Goal: Communication & Community: Answer question/provide support

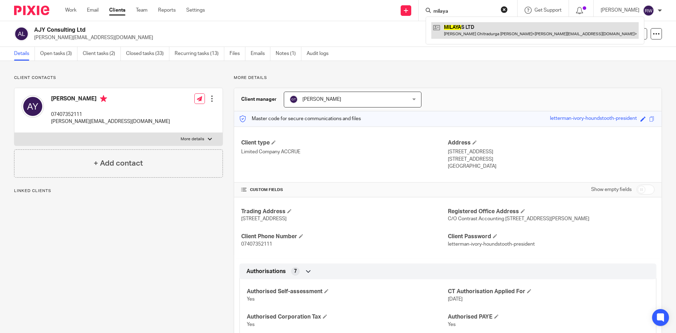
type input "milaya"
click at [472, 30] on link at bounding box center [534, 30] width 207 height 16
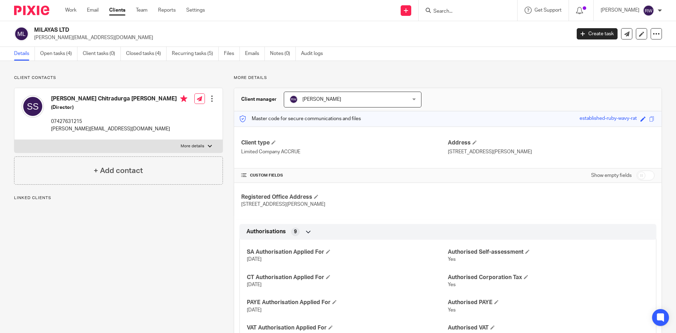
click at [52, 55] on link "Open tasks (4)" at bounding box center [58, 54] width 37 height 14
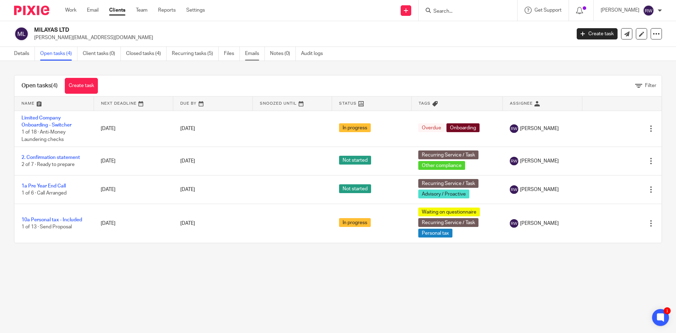
click at [249, 56] on link "Emails" at bounding box center [255, 54] width 20 height 14
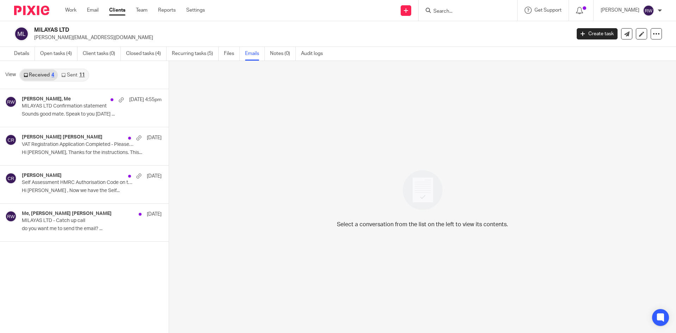
click at [81, 79] on link "Sent 11" at bounding box center [73, 74] width 30 height 11
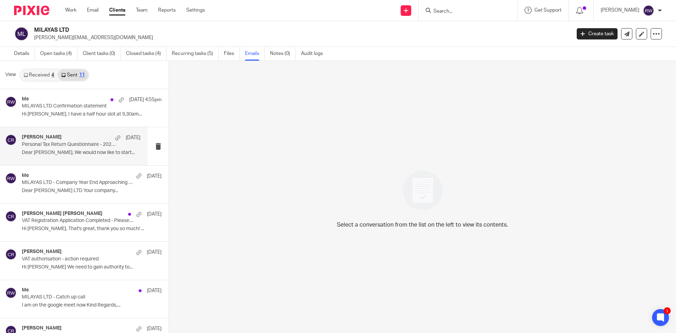
click at [68, 163] on div "Coral Richardson 26 Aug Personal Tax Return Questionnaire - 2025 Tax Return Dea…" at bounding box center [73, 146] width 147 height 38
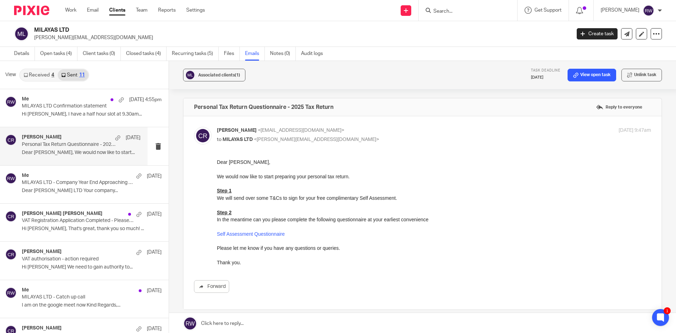
scroll to position [70, 0]
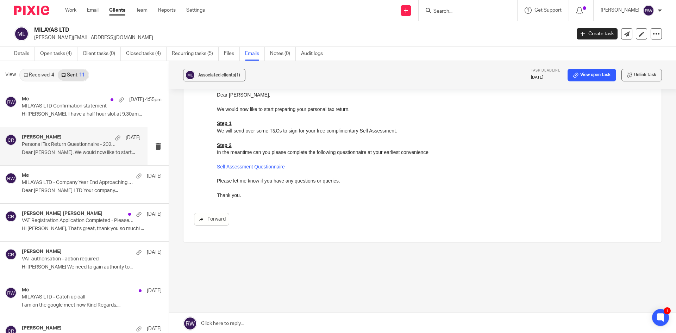
click at [208, 216] on link "Forward" at bounding box center [211, 219] width 35 height 13
click at [455, 12] on input "Search" at bounding box center [464, 11] width 63 height 6
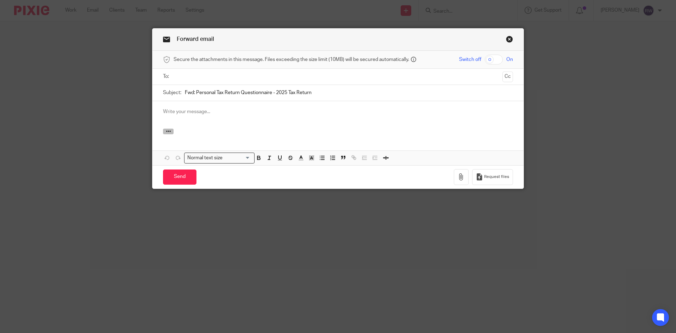
click at [167, 130] on icon "button" at bounding box center [168, 130] width 5 height 5
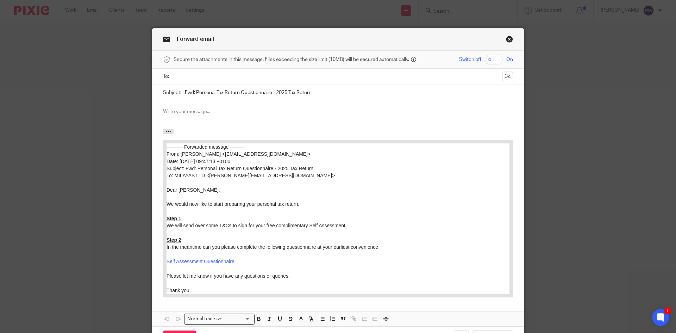
drag, startPoint x: 167, startPoint y: 149, endPoint x: 323, endPoint y: 247, distance: 184.6
click at [166, 143] on html "---------- Forwarded message --------- From: [PERSON_NAME] <[EMAIL_ADDRESS][DOM…" at bounding box center [337, 218] width 343 height 150
click at [220, 107] on div at bounding box center [337, 114] width 371 height 27
click at [196, 82] on ul at bounding box center [338, 77] width 328 height 12
click at [203, 76] on input "text" at bounding box center [337, 77] width 323 height 8
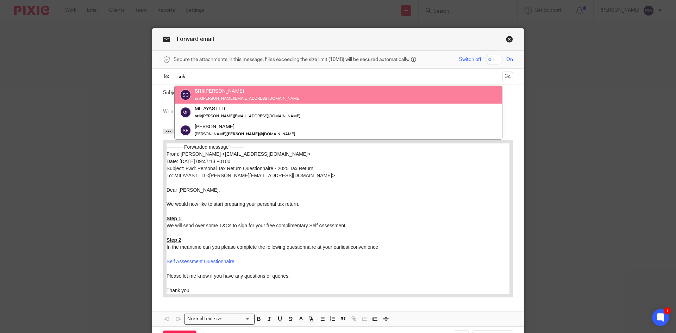
type input "srik"
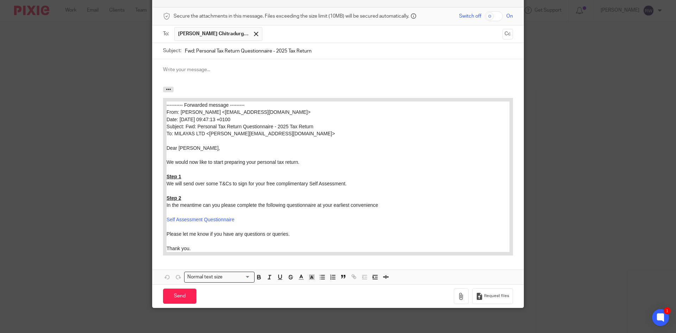
scroll to position [46, 0]
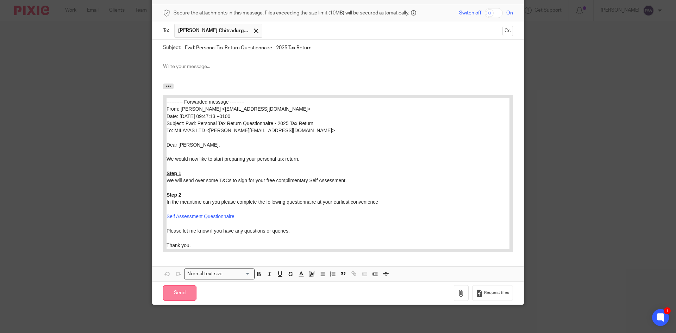
click at [187, 285] on input "Send" at bounding box center [179, 292] width 33 height 15
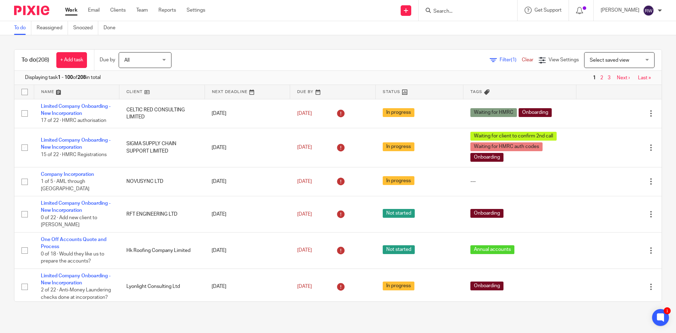
click at [459, 11] on input "Search" at bounding box center [464, 11] width 63 height 6
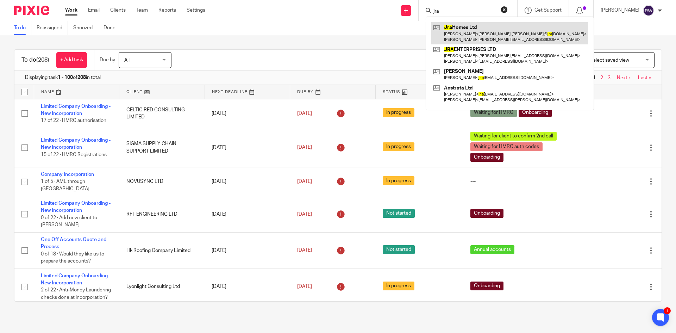
type input "jra"
click at [467, 29] on link at bounding box center [509, 33] width 157 height 22
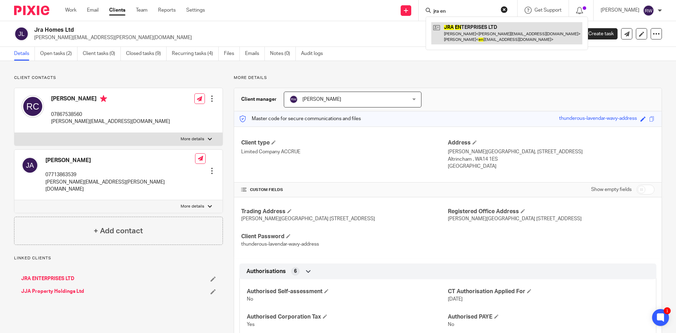
type input "jra en"
click at [465, 28] on link at bounding box center [506, 33] width 151 height 22
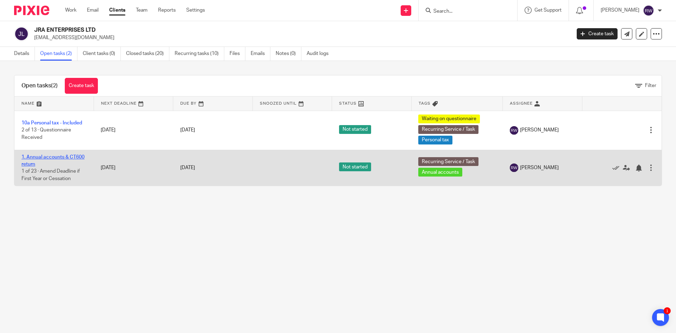
click at [75, 156] on link "1. Annual accounts & CT600 return" at bounding box center [52, 161] width 63 height 12
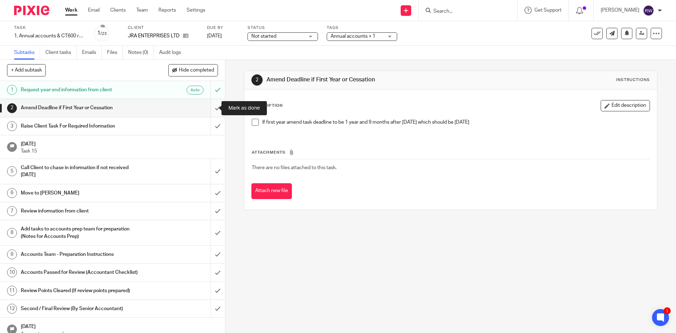
click at [210, 108] on input "submit" at bounding box center [112, 108] width 225 height 18
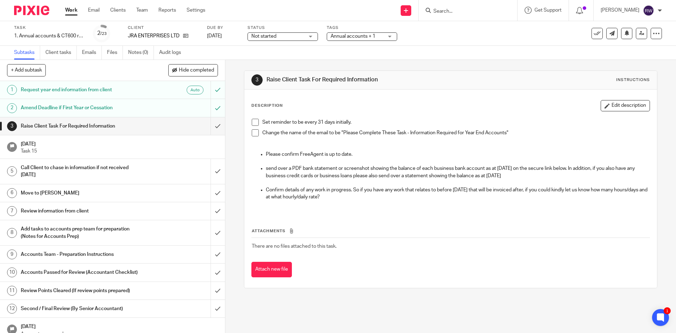
click at [456, 12] on input "Search" at bounding box center [464, 11] width 63 height 6
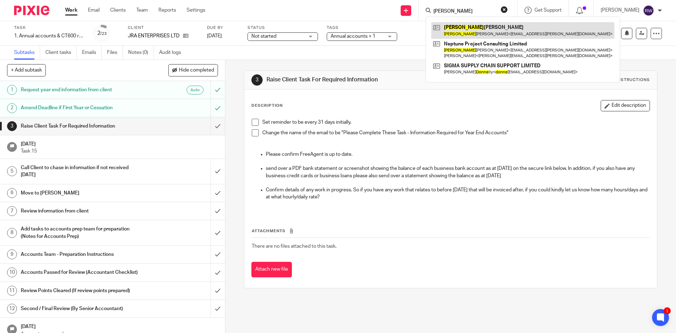
type input "[PERSON_NAME]"
click at [460, 24] on link at bounding box center [522, 30] width 183 height 16
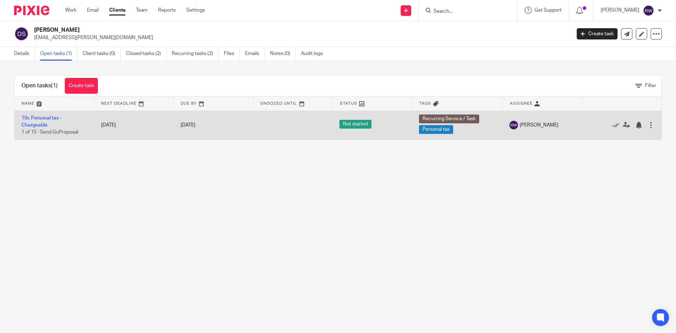
click at [39, 115] on td "10c Personal tax - Chargeable 1 of 15 · Send GoProposal" at bounding box center [54, 125] width 80 height 29
click at [42, 116] on link "10c Personal tax - Chargeable" at bounding box center [41, 121] width 40 height 12
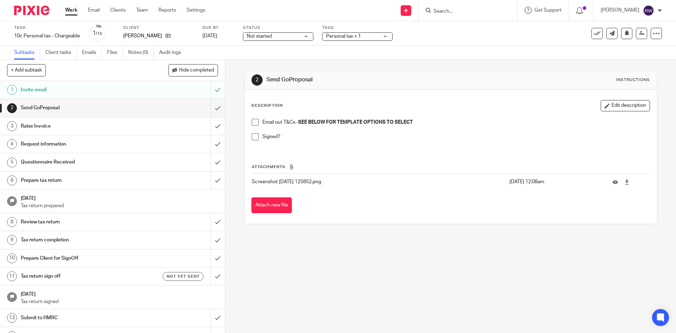
click at [252, 124] on span at bounding box center [255, 122] width 7 height 7
click at [252, 134] on span at bounding box center [255, 136] width 7 height 7
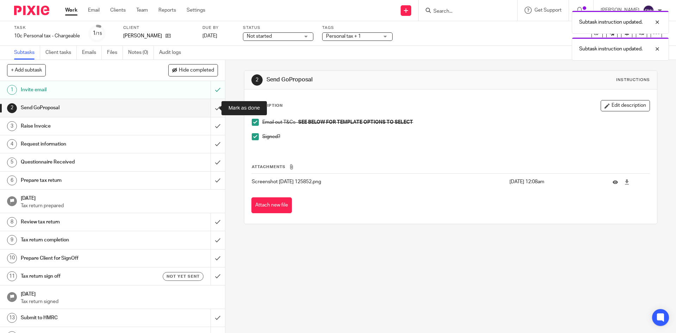
click at [216, 111] on input "submit" at bounding box center [112, 108] width 225 height 18
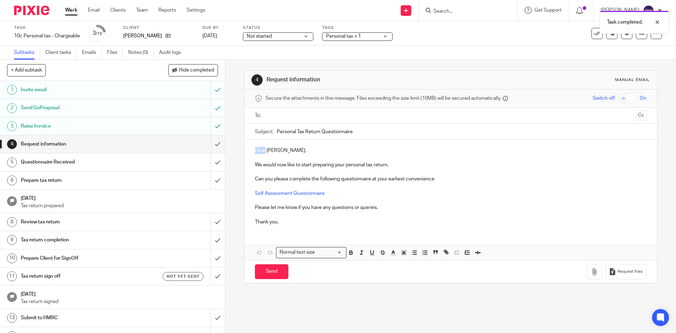
drag, startPoint x: 264, startPoint y: 149, endPoint x: 243, endPoint y: 150, distance: 21.1
click at [244, 150] on div "Dear Dionne, We would now like to start preparing your personal tax return. Can…" at bounding box center [450, 185] width 412 height 91
click at [303, 111] on ul at bounding box center [450, 116] width 369 height 12
click at [302, 114] on input "text" at bounding box center [450, 116] width 365 height 8
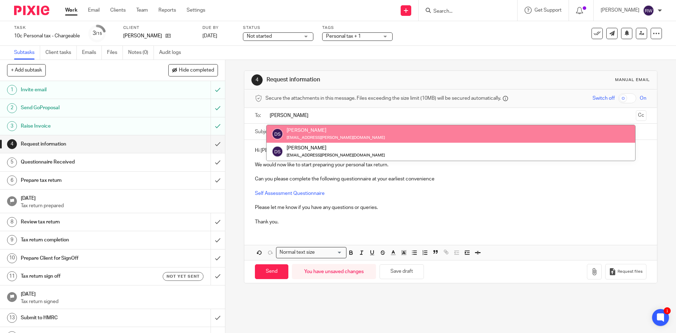
type input "dionne"
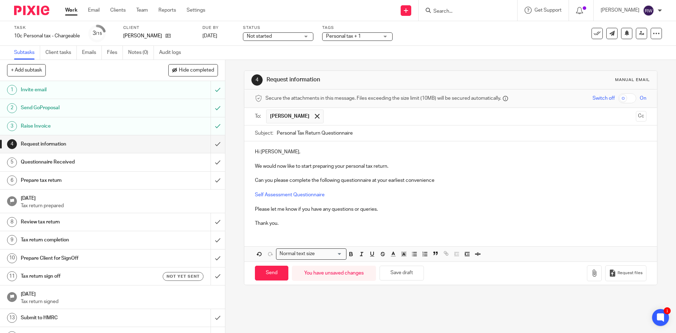
click at [373, 39] on span "Personal tax + 1" at bounding box center [352, 36] width 53 height 7
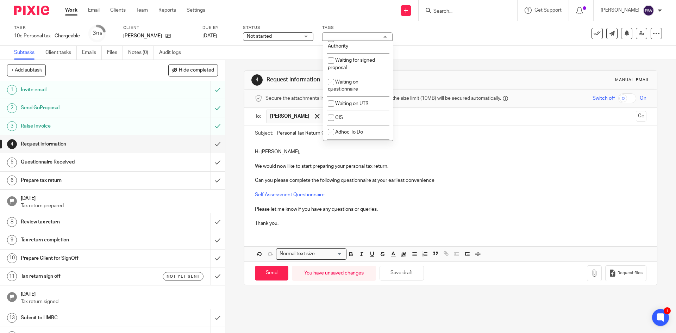
scroll to position [577, 0]
click at [363, 93] on li "Waiting on questionnaire" at bounding box center [358, 81] width 70 height 21
checkbox input "true"
click at [429, 73] on div "4 Request information Manual email" at bounding box center [450, 80] width 412 height 19
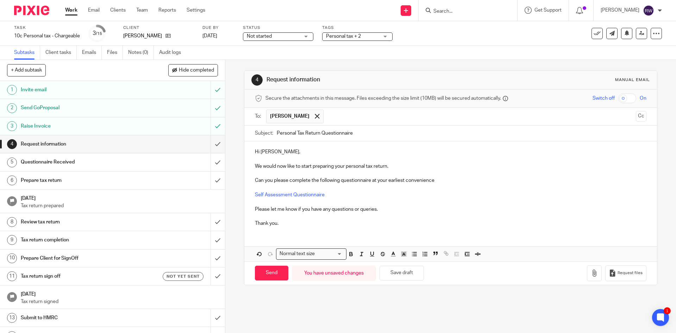
click at [451, 7] on form at bounding box center [470, 10] width 75 height 9
click at [451, 11] on input "Search" at bounding box center [464, 11] width 63 height 6
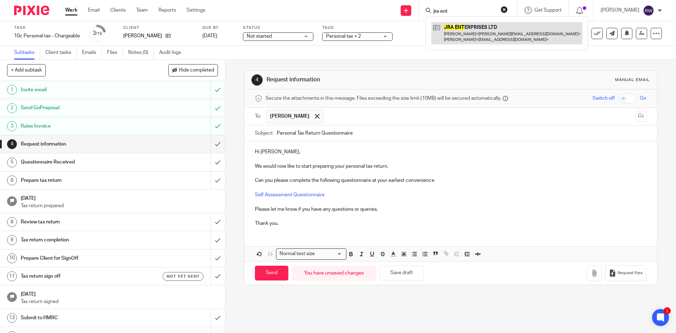
type input "jra ent"
click at [501, 26] on link at bounding box center [506, 33] width 151 height 22
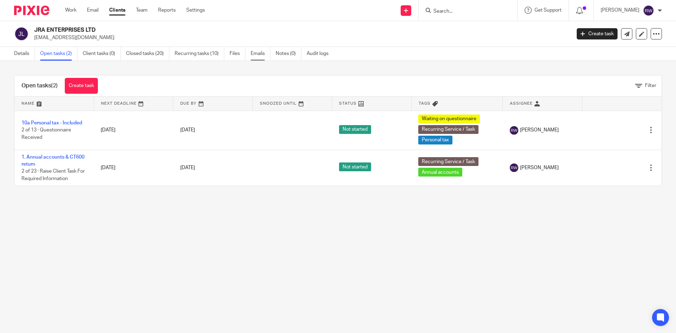
click at [262, 50] on link "Emails" at bounding box center [261, 54] width 20 height 14
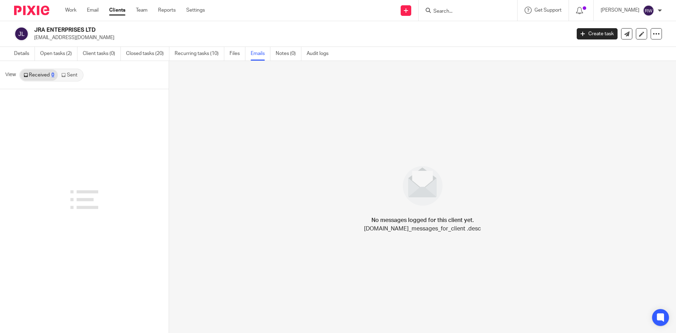
click at [73, 78] on link "Sent" at bounding box center [70, 74] width 25 height 11
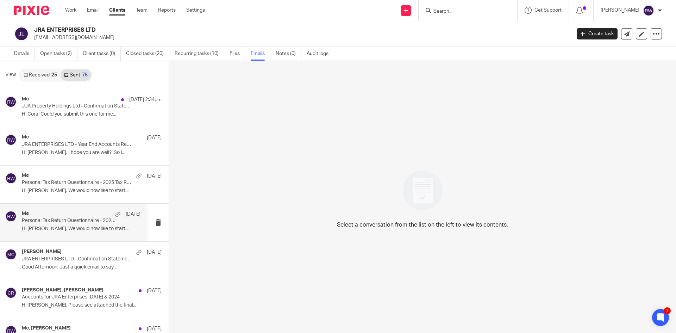
click at [90, 224] on div "Me [DATE] Personal Tax Return Questionnaire - 2025 Tax Return Hi [PERSON_NAME],…" at bounding box center [81, 222] width 119 height 24
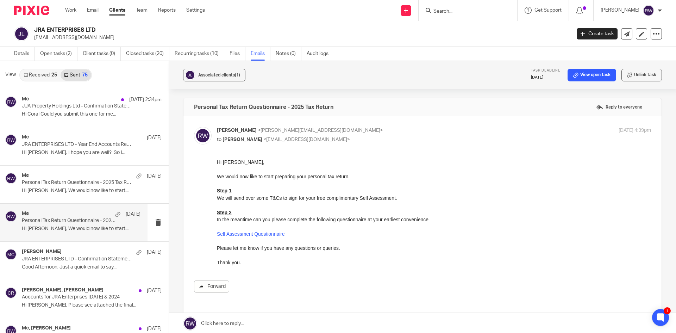
click at [217, 290] on link "Forward" at bounding box center [211, 286] width 35 height 13
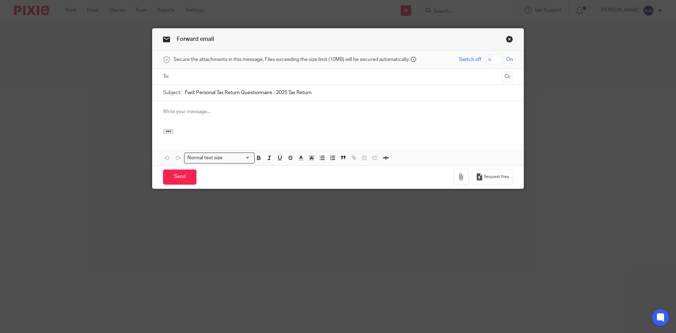
click at [166, 128] on div at bounding box center [337, 114] width 371 height 27
click at [165, 128] on button "button" at bounding box center [168, 131] width 11 height 6
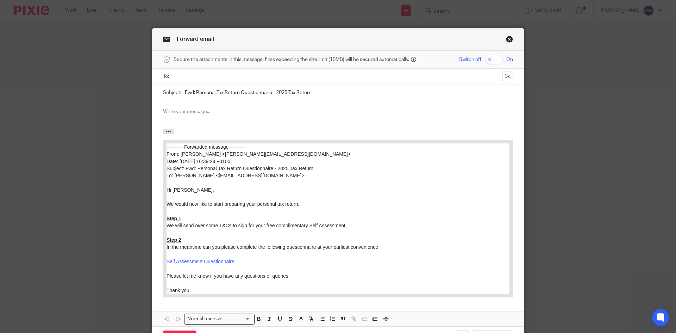
click at [190, 74] on input "text" at bounding box center [337, 77] width 323 height 8
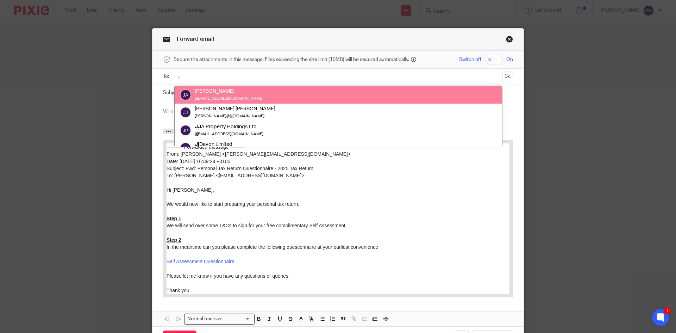
type input "jj"
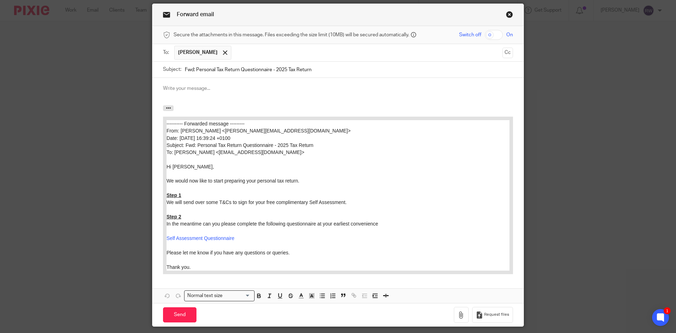
scroll to position [46, 0]
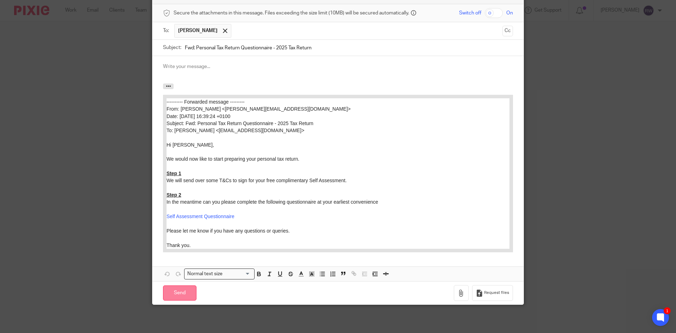
click at [176, 286] on input "Send" at bounding box center [179, 292] width 33 height 15
